Goal: Register for event/course

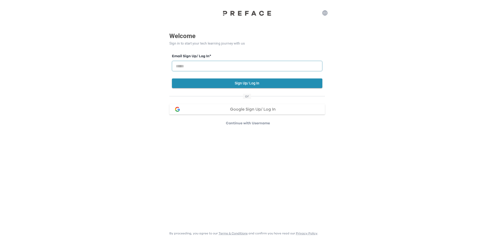
click at [206, 66] on input "email" at bounding box center [247, 66] width 150 height 10
type input "**********"
click at [223, 83] on button "Sign Up/ Log In" at bounding box center [247, 84] width 150 height 10
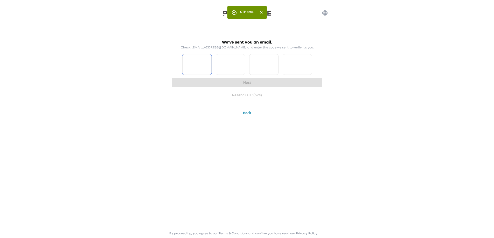
click at [207, 67] on input "Please enter OTP character 1" at bounding box center [196, 64] width 29 height 21
type input "*"
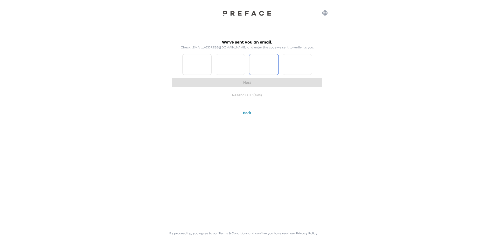
type input "*"
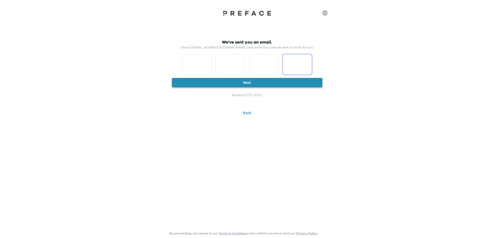
type input "*"
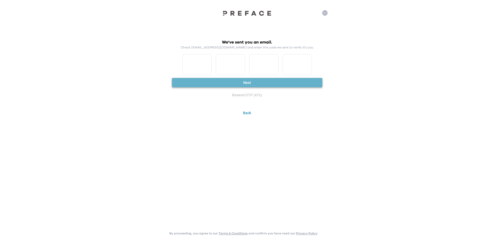
click at [243, 81] on button "Next" at bounding box center [247, 83] width 150 height 10
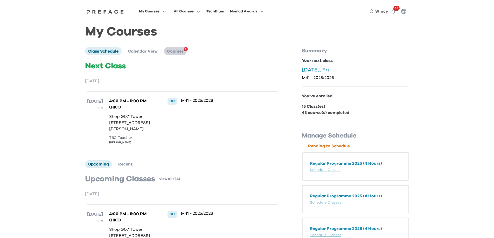
click at [179, 49] on span "Courses" at bounding box center [175, 51] width 17 height 4
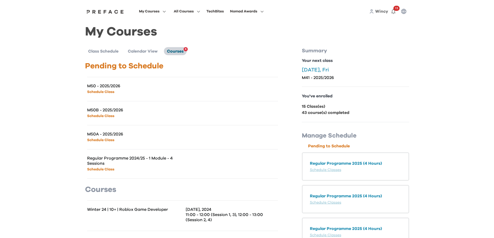
click at [181, 50] on span "Courses" at bounding box center [175, 51] width 17 height 4
click at [104, 171] on link "Schedule Class" at bounding box center [100, 170] width 27 height 4
click at [102, 93] on link "Schedule Class" at bounding box center [100, 92] width 27 height 4
click at [177, 53] on span "Courses" at bounding box center [175, 51] width 17 height 4
click at [172, 52] on span "Courses" at bounding box center [175, 51] width 17 height 4
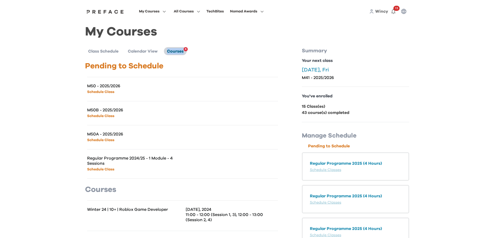
click at [172, 51] on span "Courses" at bounding box center [175, 51] width 17 height 4
click at [106, 92] on link "Schedule Class" at bounding box center [100, 92] width 27 height 4
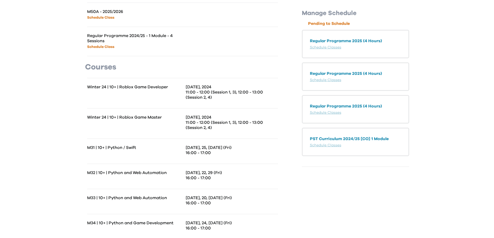
scroll to position [130, 0]
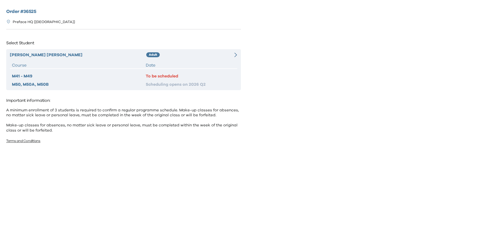
click at [164, 77] on div "To be scheduled" at bounding box center [190, 76] width 89 height 6
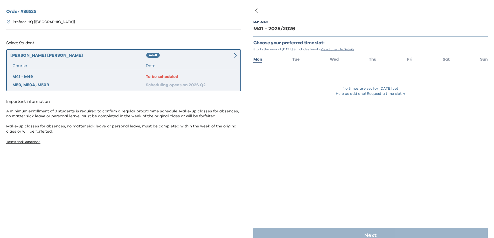
click at [235, 56] on icon at bounding box center [235, 55] width 3 height 5
click at [159, 79] on div "To be scheduled" at bounding box center [190, 77] width 89 height 6
click at [48, 86] on div "M50, M50A, M50B" at bounding box center [78, 85] width 133 height 6
click at [33, 87] on div "M50, M50A, M50B" at bounding box center [78, 85] width 133 height 6
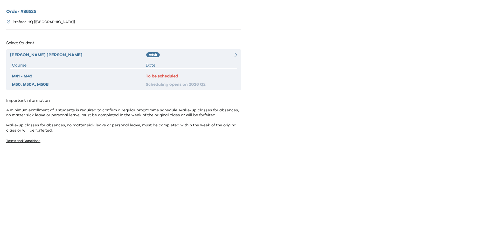
click at [232, 58] on div "Joshua Chu Adult Course Date M41 - M49 To be scheduled M50, M50A, M50B Scheduli…" at bounding box center [123, 69] width 235 height 41
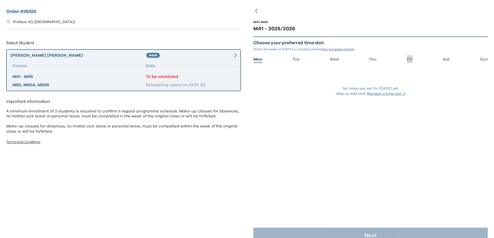
click at [407, 59] on span "Fri" at bounding box center [410, 59] width 6 height 4
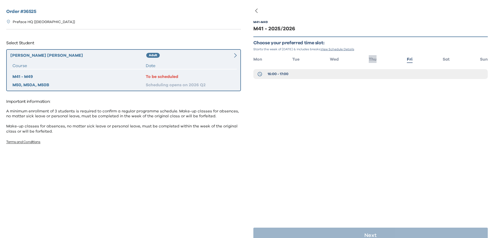
click at [370, 61] on span "Thu" at bounding box center [373, 59] width 8 height 4
